Goal: Navigation & Orientation: Find specific page/section

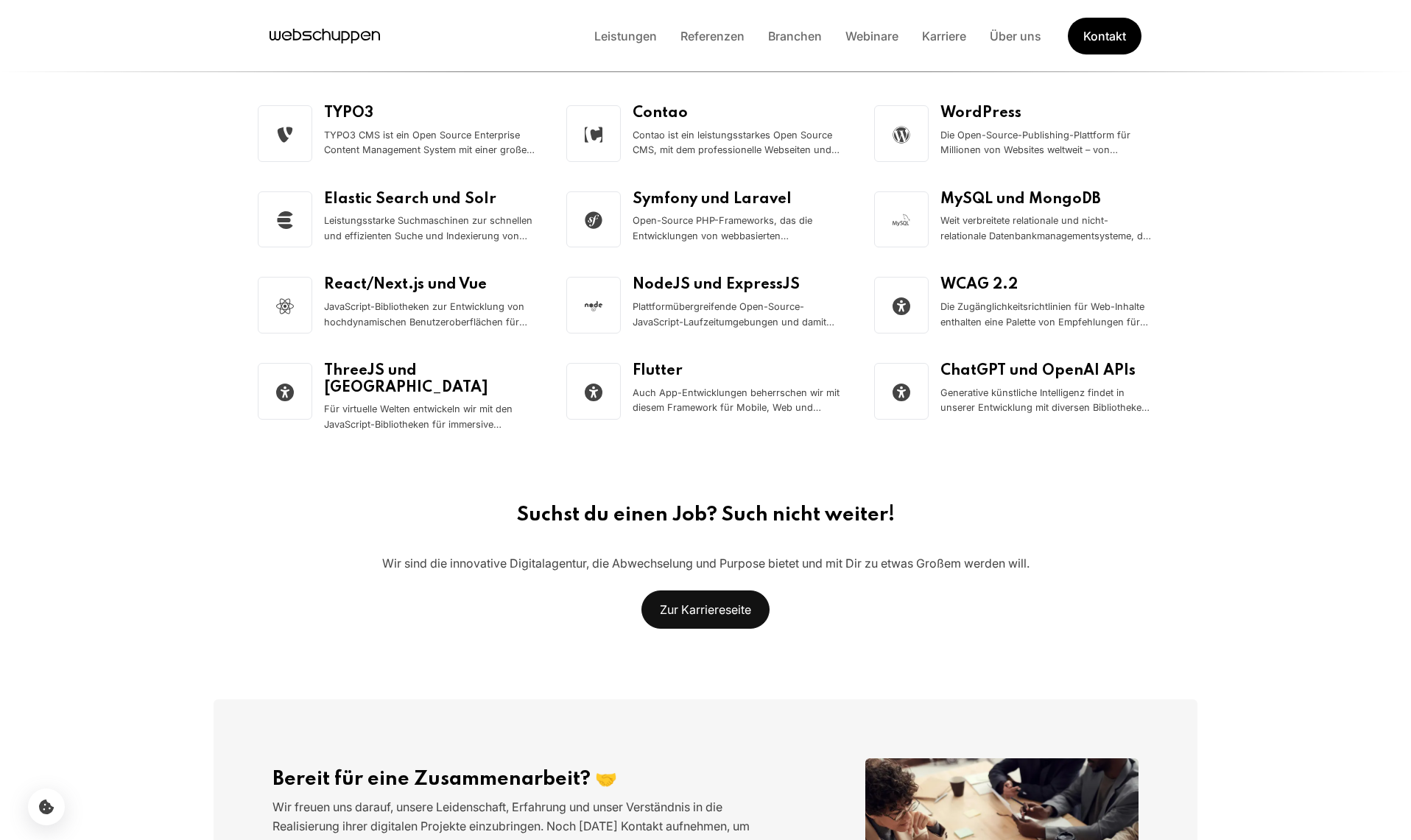
scroll to position [2146, 0]
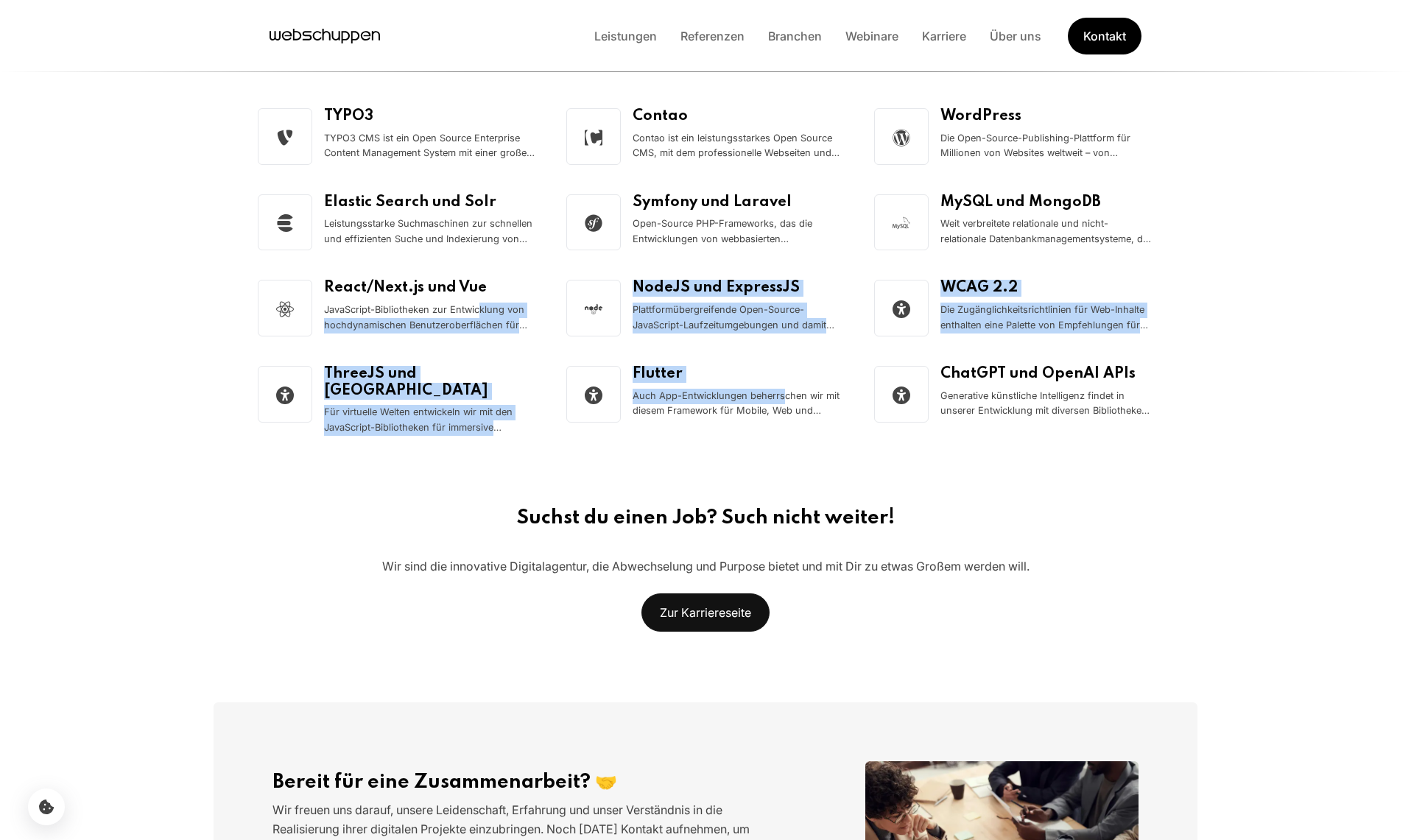
drag, startPoint x: 784, startPoint y: 388, endPoint x: 905, endPoint y: 407, distance: 122.5
click at [893, 413] on ul "TYPO3 TYPO3 CMS ist ein Open Source Enterprise Content Management System mit ei…" at bounding box center [706, 272] width 896 height 328
click at [1105, 344] on ul "TYPO3 TYPO3 CMS ist ein Open Source Enterprise Content Management System mit ei…" at bounding box center [706, 272] width 896 height 328
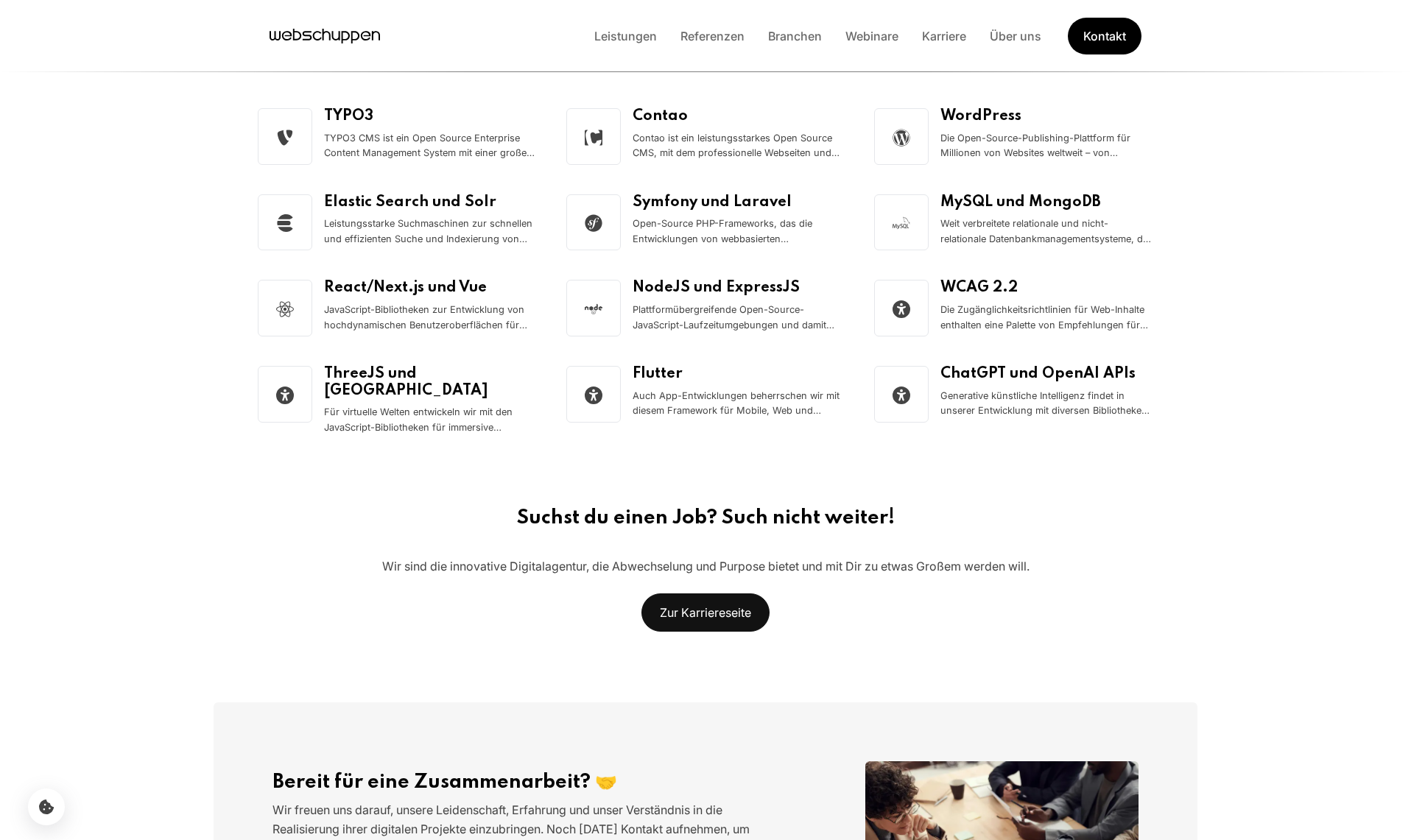
click at [997, 41] on link "Über uns" at bounding box center [1015, 35] width 75 height 15
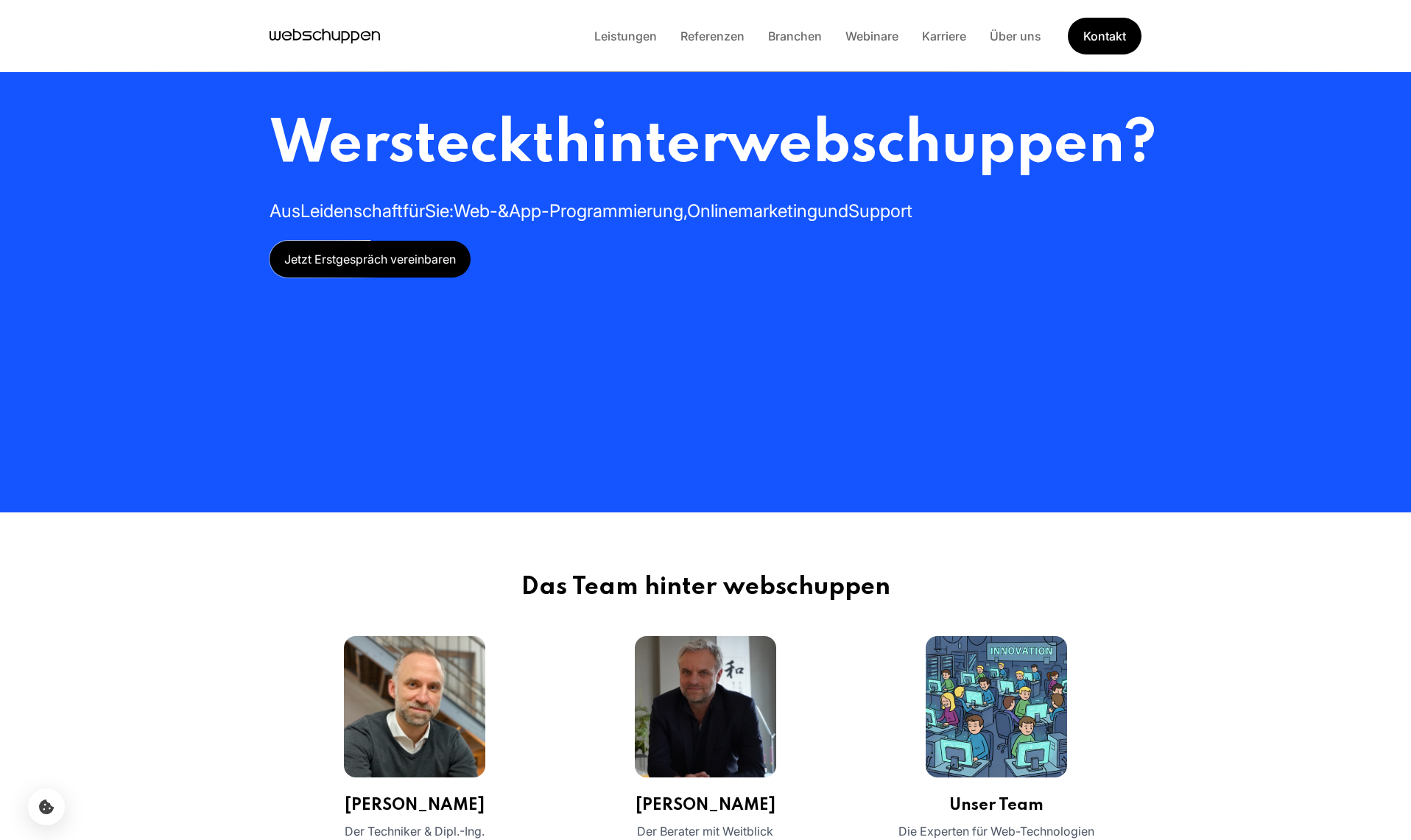
scroll to position [0, 0]
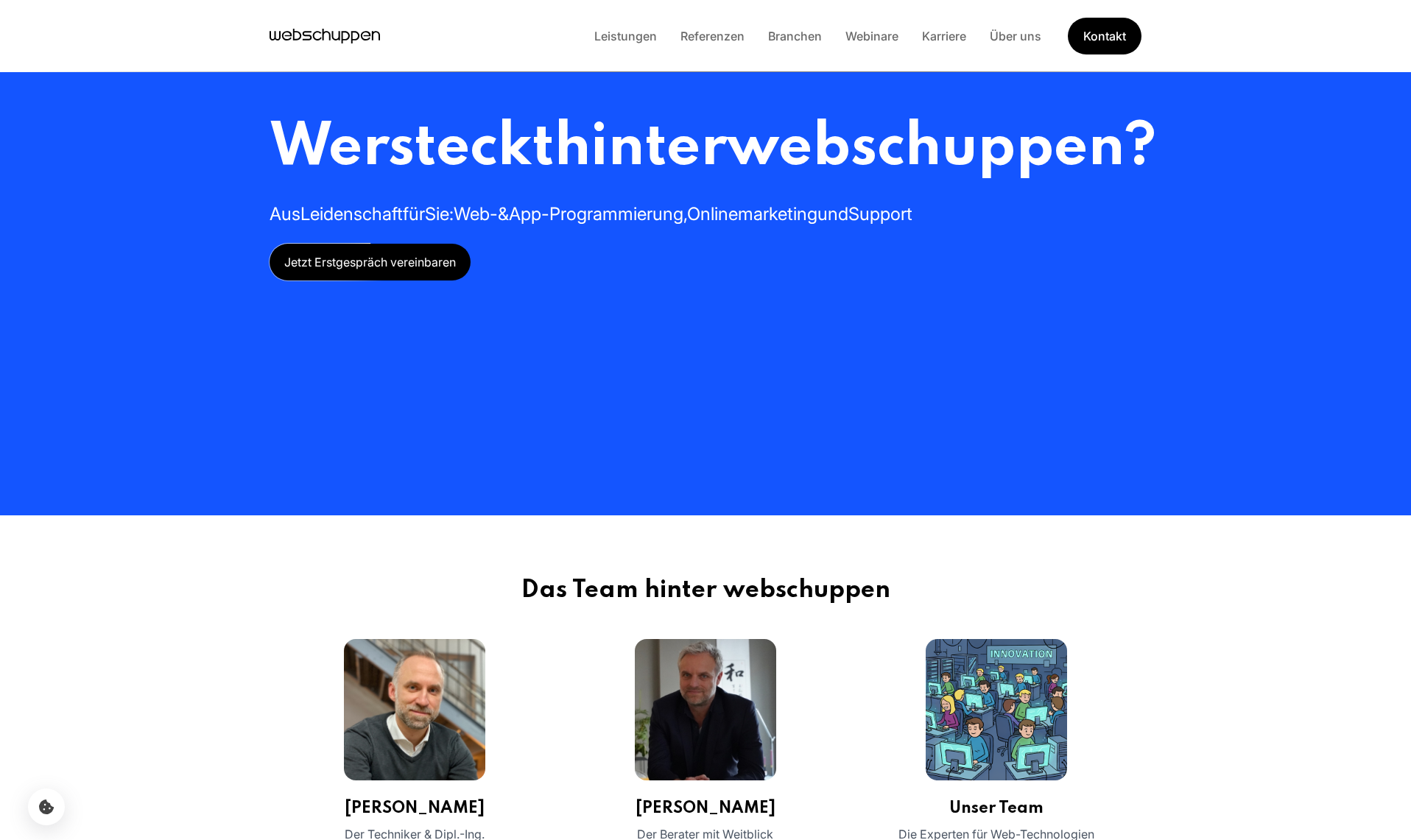
click at [347, 48] on div "Leistungen Referenzen Branchen Webinare Karriere Über uns Kontakt" at bounding box center [706, 36] width 943 height 37
click at [344, 31] on icon "Hauptseite besuchen" at bounding box center [324, 36] width 110 height 22
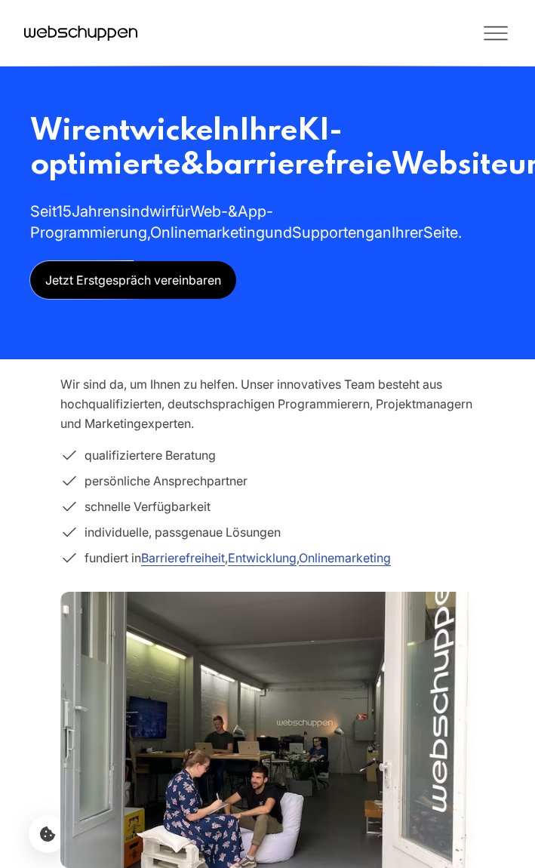
click at [500, 27] on icon "Toggle Menu" at bounding box center [495, 27] width 23 height 0
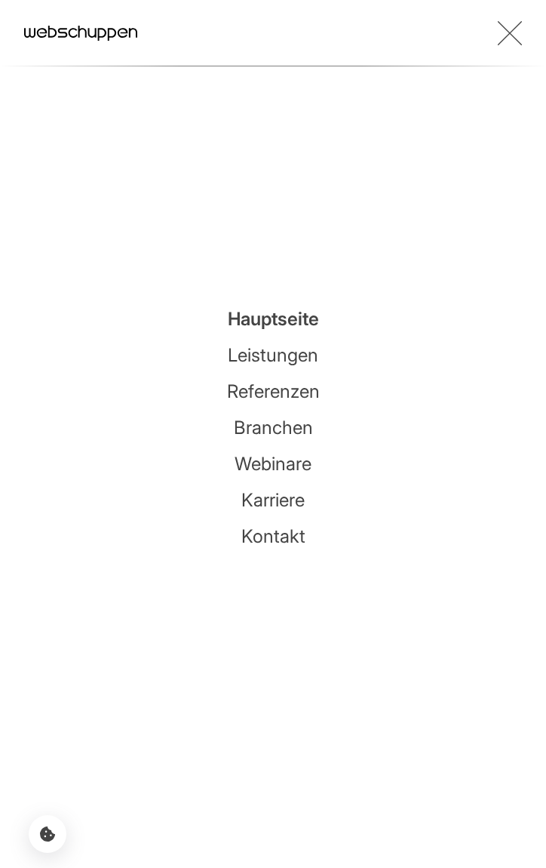
click at [287, 496] on link "Karriere" at bounding box center [272, 500] width 63 height 22
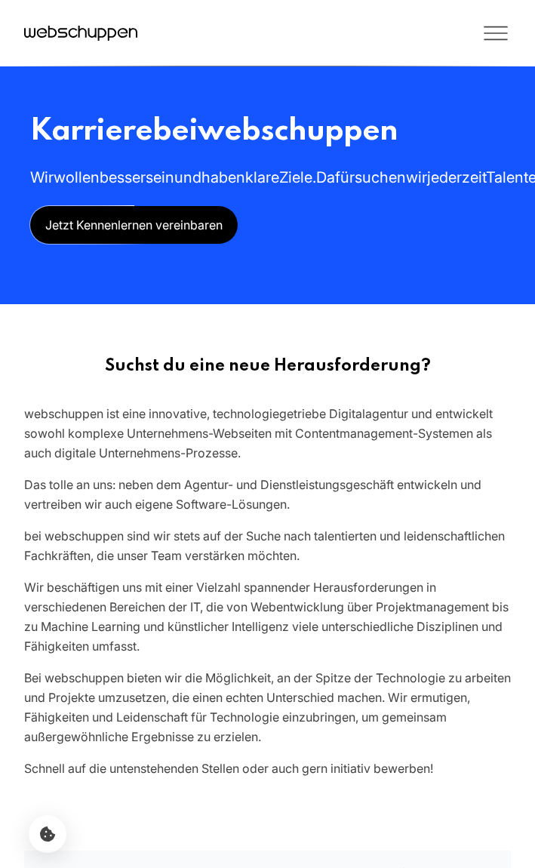
click at [488, 39] on icon "Toggle Menu" at bounding box center [495, 39] width 23 height 0
click at [506, 28] on icon "Toggle Menu" at bounding box center [496, 33] width 30 height 30
click at [493, 38] on icon "Toggle Menu" at bounding box center [496, 33] width 30 height 30
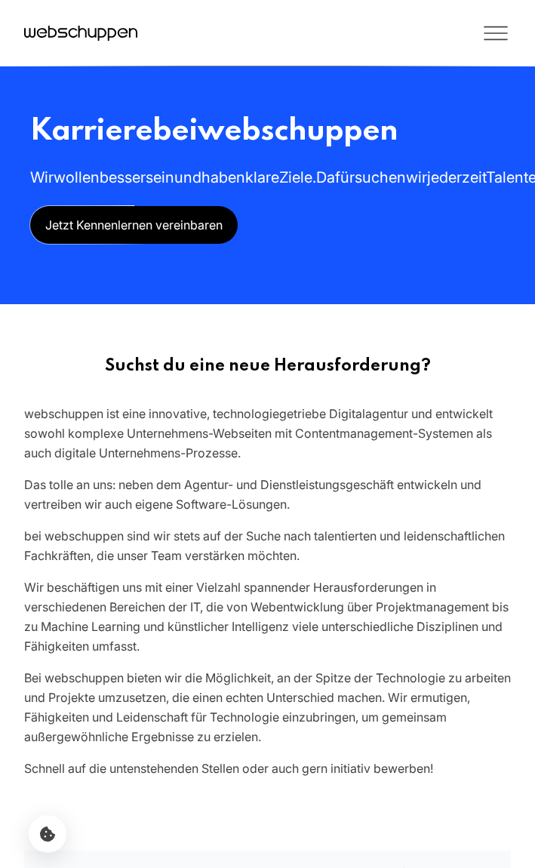
drag, startPoint x: 223, startPoint y: 61, endPoint x: 230, endPoint y: 58, distance: 8.1
click at [222, 61] on div "Leistungen Referenzen Branchen Webinare Karriere Über uns Kontakt" at bounding box center [267, 33] width 535 height 66
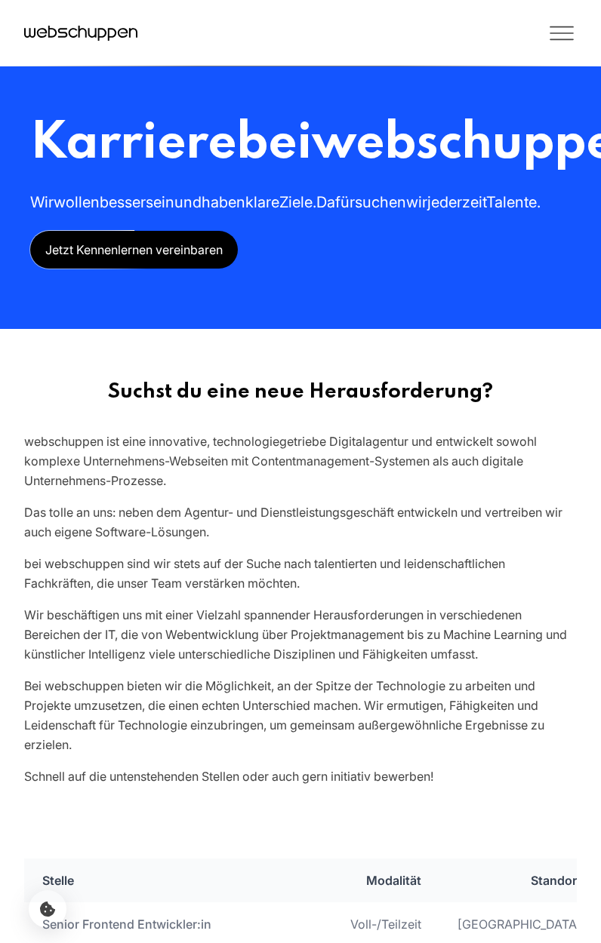
click at [575, 23] on icon "Toggle Menu" at bounding box center [561, 33] width 30 height 30
click at [556, 32] on icon "Toggle Menu" at bounding box center [561, 33] width 30 height 30
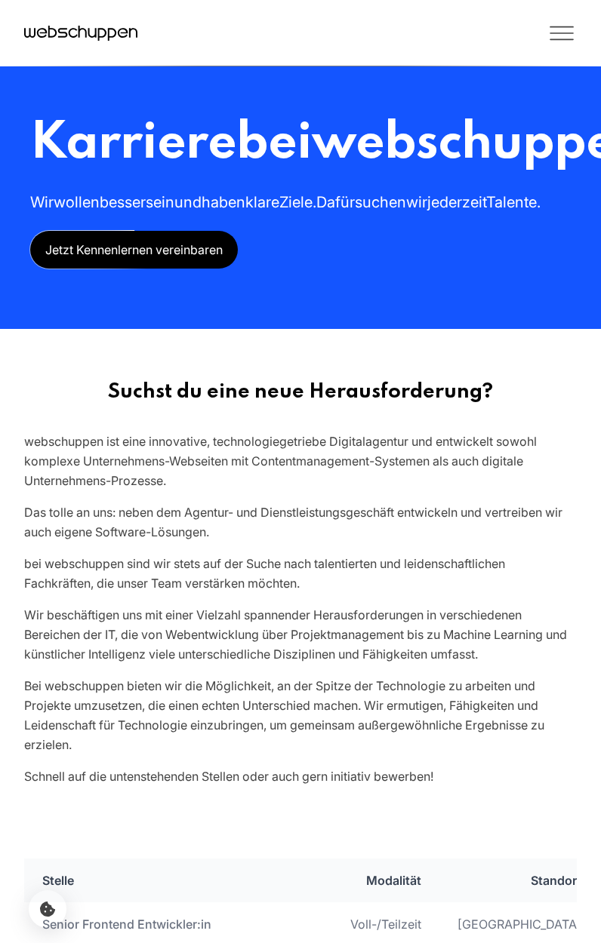
click at [558, 42] on icon "Toggle Menu" at bounding box center [561, 33] width 30 height 30
click at [552, 33] on icon "Toggle Menu" at bounding box center [561, 33] width 23 height 0
click at [551, 34] on icon "Toggle Menu" at bounding box center [561, 33] width 30 height 30
click at [573, 38] on icon "Toggle Menu" at bounding box center [561, 33] width 30 height 30
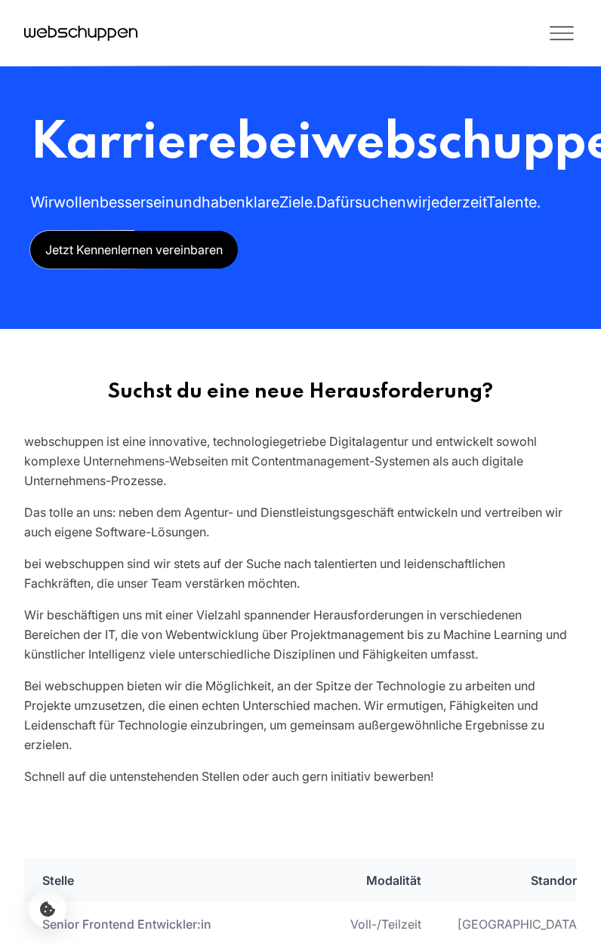
click at [573, 38] on icon "Toggle Menu" at bounding box center [561, 33] width 30 height 30
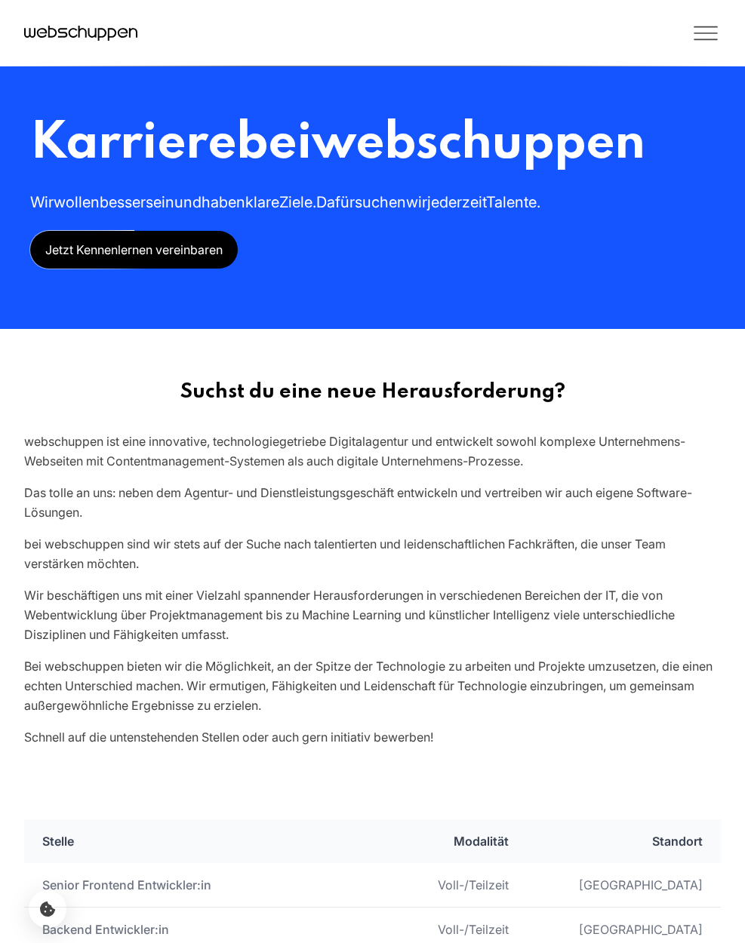
click at [712, 41] on icon "Toggle Menu" at bounding box center [705, 33] width 30 height 30
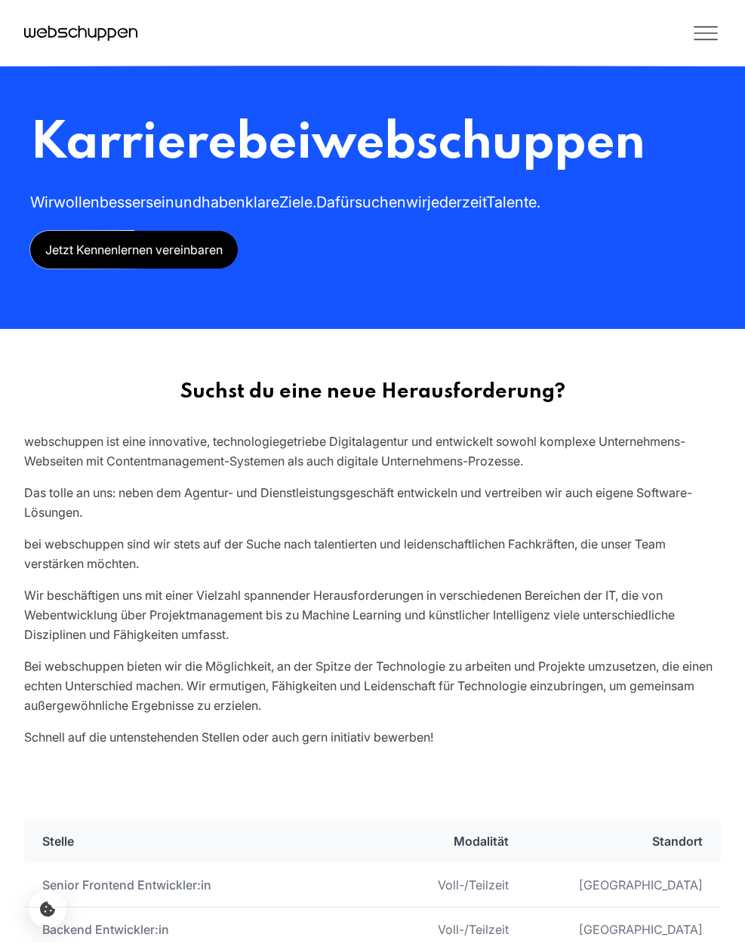
click at [712, 40] on icon "Toggle Menu" at bounding box center [705, 33] width 30 height 30
